Goal: Check status: Check status

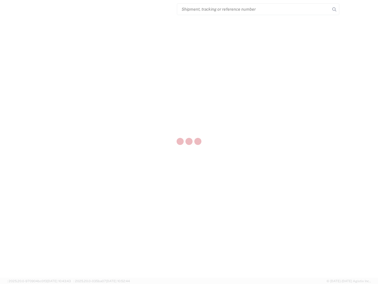
select select "US"
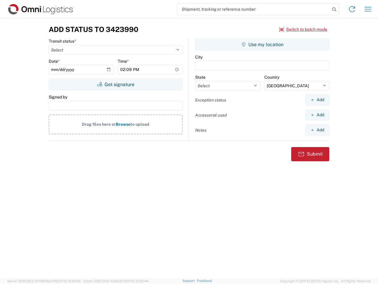
click at [254, 9] on input "search" at bounding box center [253, 9] width 153 height 11
click at [335, 9] on icon at bounding box center [335, 9] width 8 height 8
click at [352, 9] on icon at bounding box center [352, 8] width 9 height 9
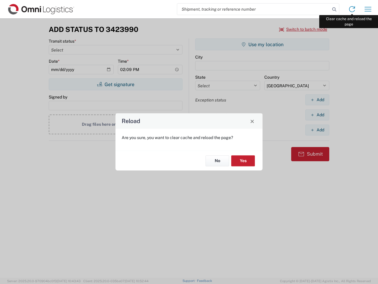
click at [368, 9] on div "Reload Are you sure, you want to clear cache and reload the page? No Yes" at bounding box center [189, 142] width 378 height 284
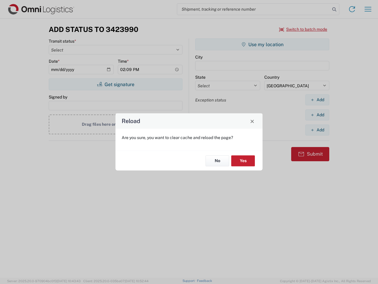
click at [304, 29] on div "Reload Are you sure, you want to clear cache and reload the page? No Yes" at bounding box center [189, 142] width 378 height 284
click at [116, 84] on div "Reload Are you sure, you want to clear cache and reload the page? No Yes" at bounding box center [189, 142] width 378 height 284
click at [263, 44] on div "Reload Are you sure, you want to clear cache and reload the page? No Yes" at bounding box center [189, 142] width 378 height 284
click at [318, 100] on div "Reload Are you sure, you want to clear cache and reload the page? No Yes" at bounding box center [189, 142] width 378 height 284
click at [318, 115] on div "Reload Are you sure, you want to clear cache and reload the page? No Yes" at bounding box center [189, 142] width 378 height 284
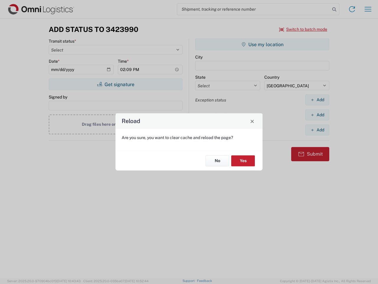
click at [318, 130] on div "Reload Are you sure, you want to clear cache and reload the page? No Yes" at bounding box center [189, 142] width 378 height 284
